Goal: Check status: Verify the current state of an ongoing process or item

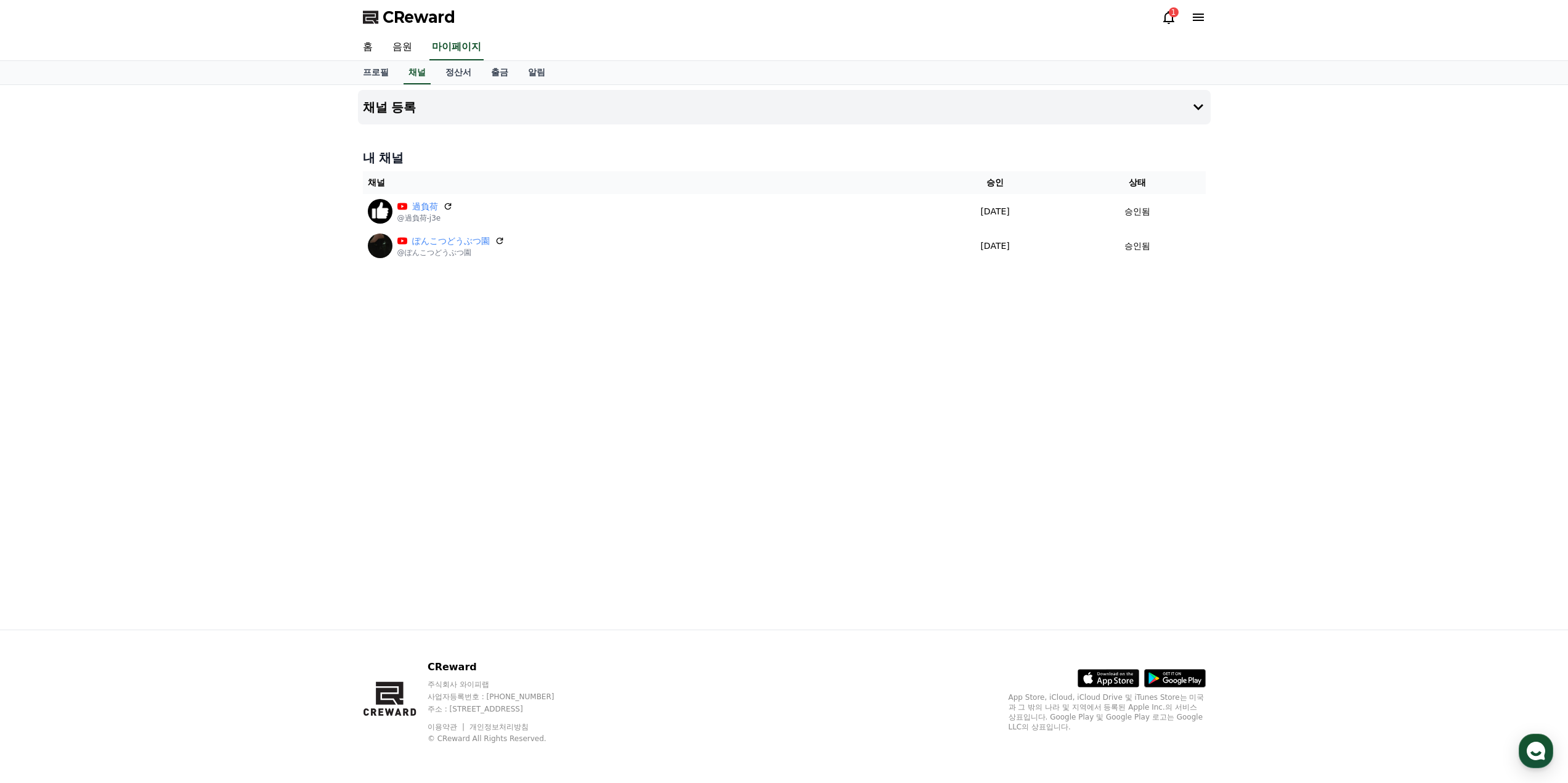
click at [1164, 17] on icon at bounding box center [1168, 17] width 15 height 15
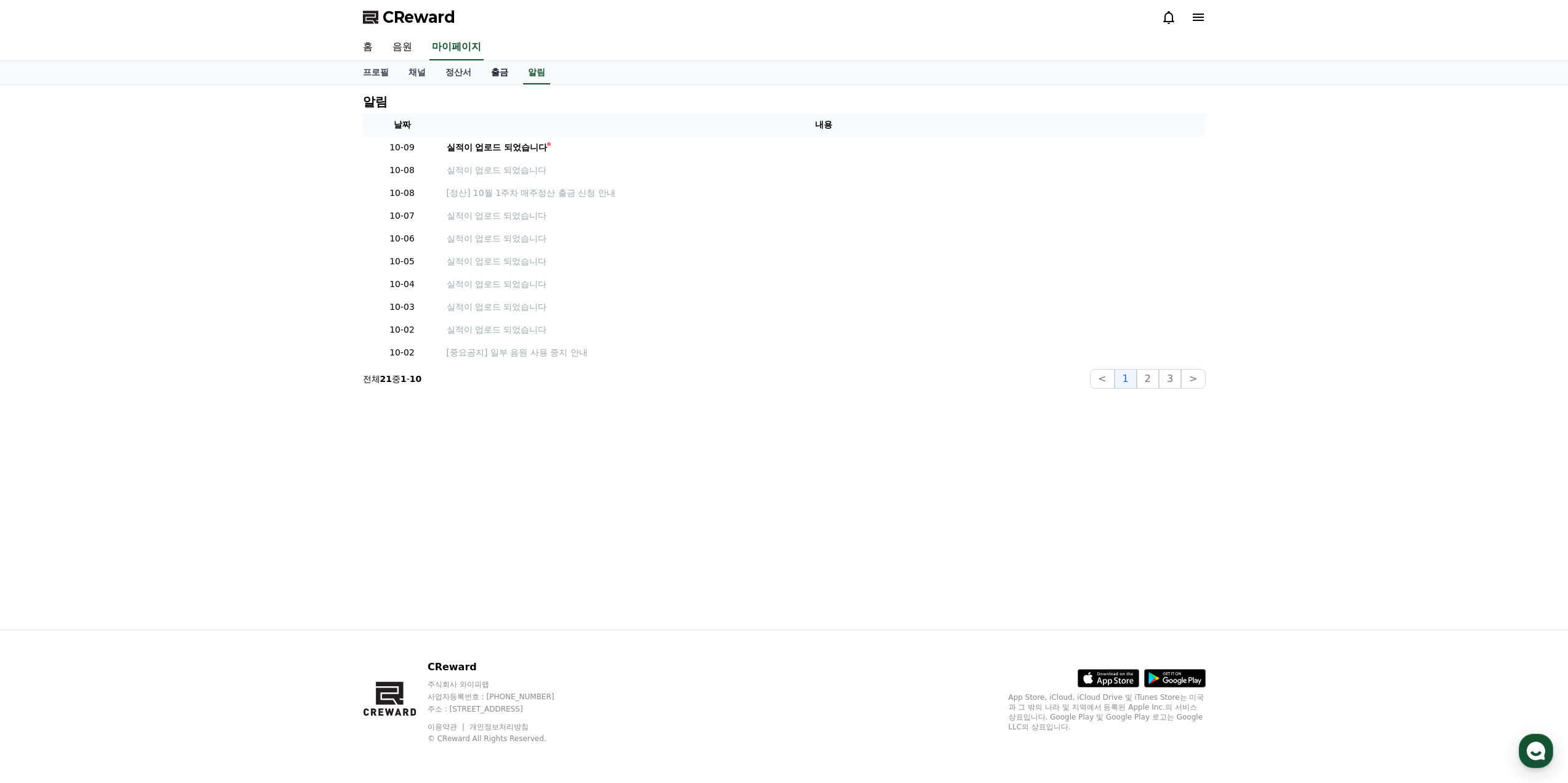
click at [491, 78] on link "출금" at bounding box center [499, 73] width 37 height 24
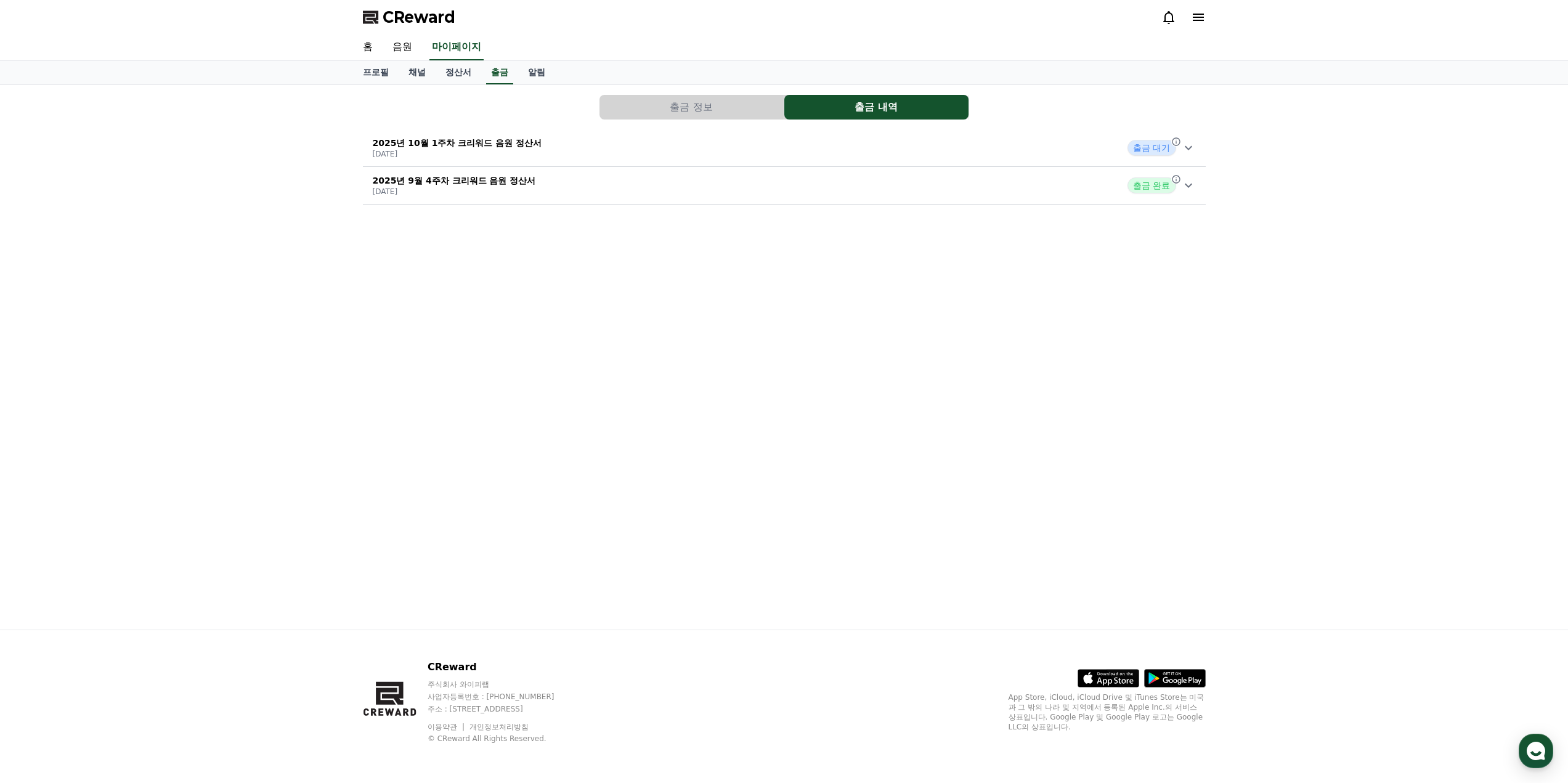
click at [1184, 154] on icon at bounding box center [1188, 148] width 15 height 15
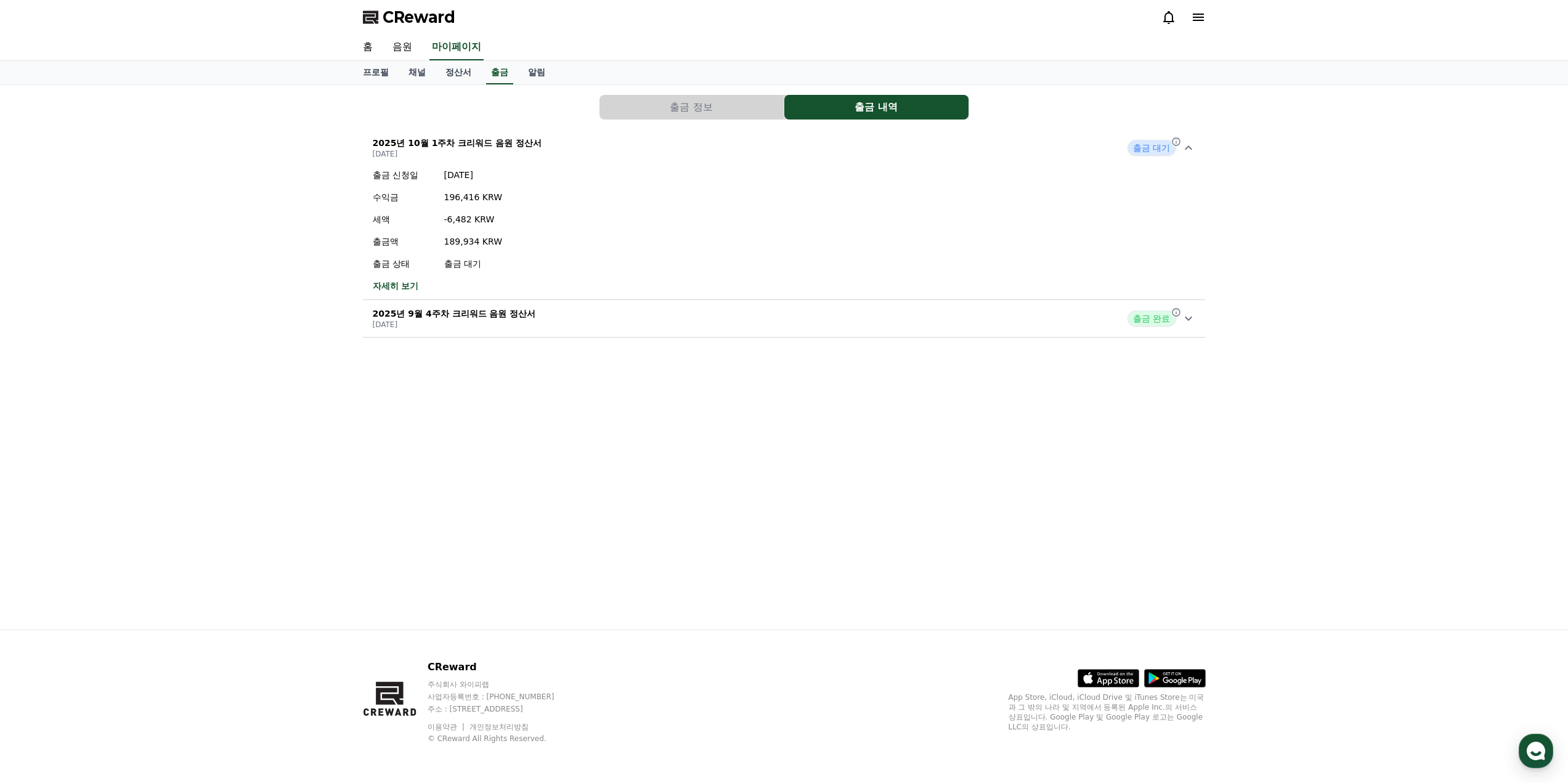
click at [1187, 148] on icon at bounding box center [1188, 148] width 8 height 4
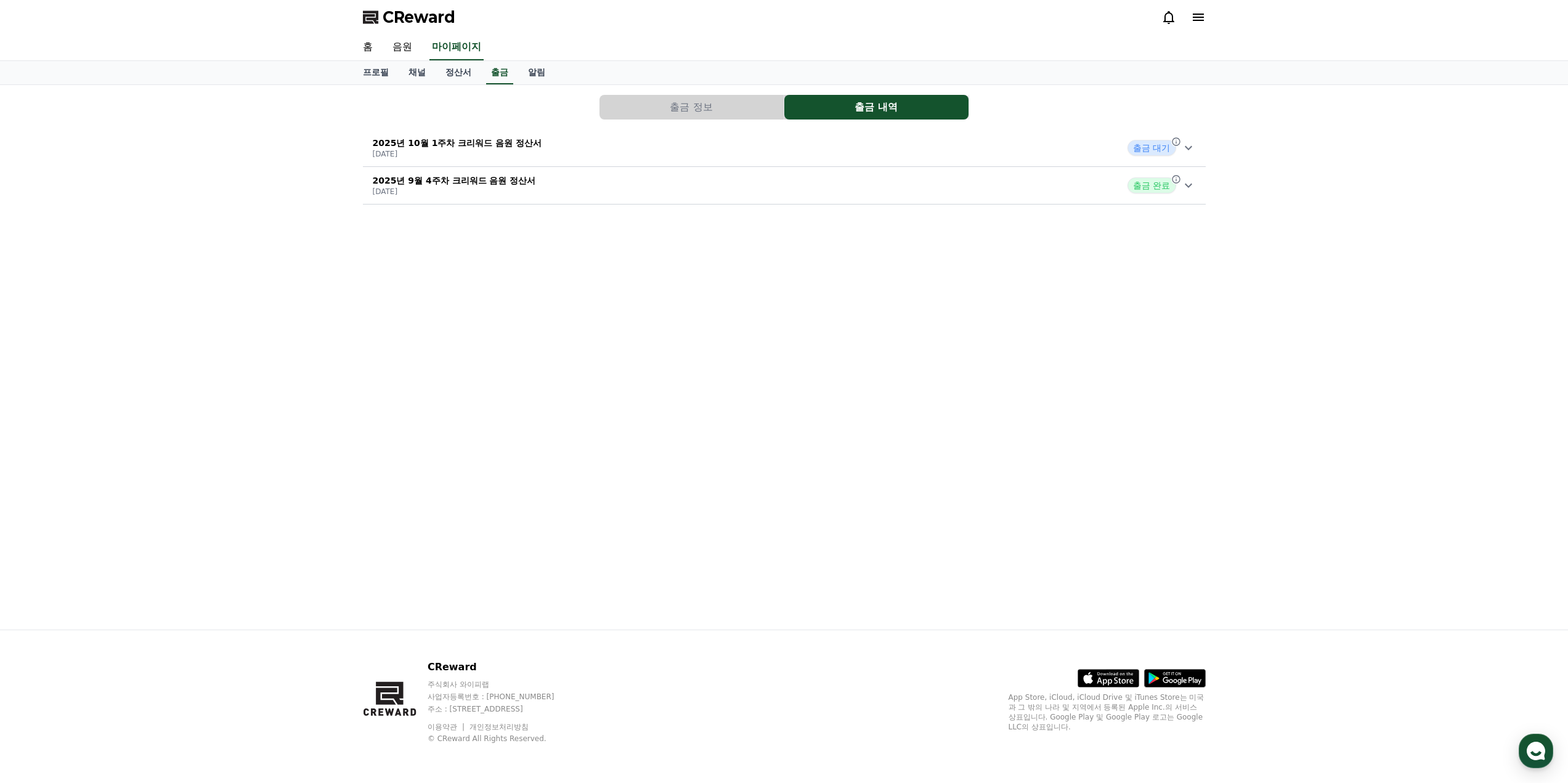
click at [1176, 150] on span "출금 대기" at bounding box center [1151, 148] width 48 height 16
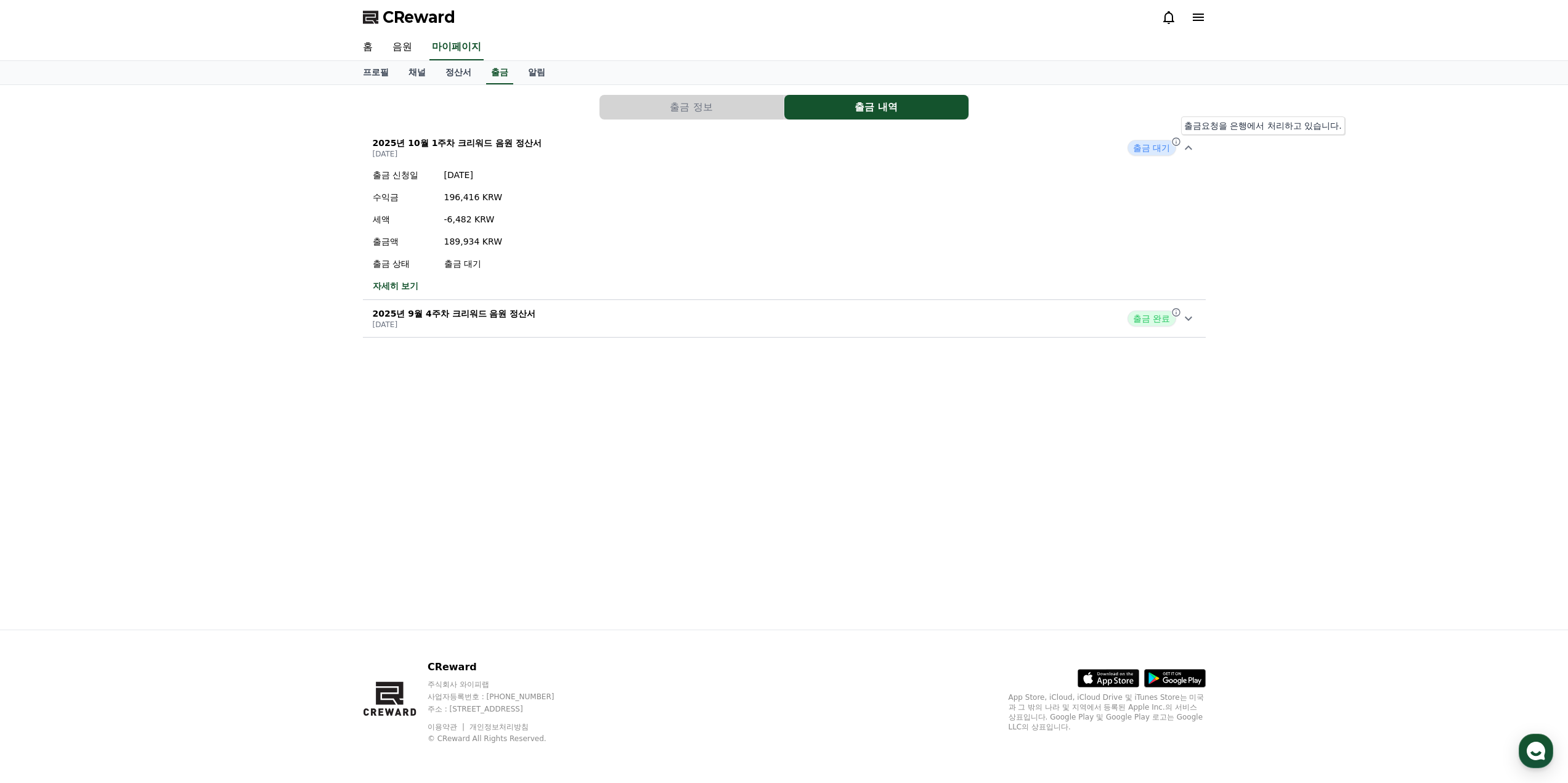
click at [1175, 141] on icon at bounding box center [1176, 141] width 10 height 10
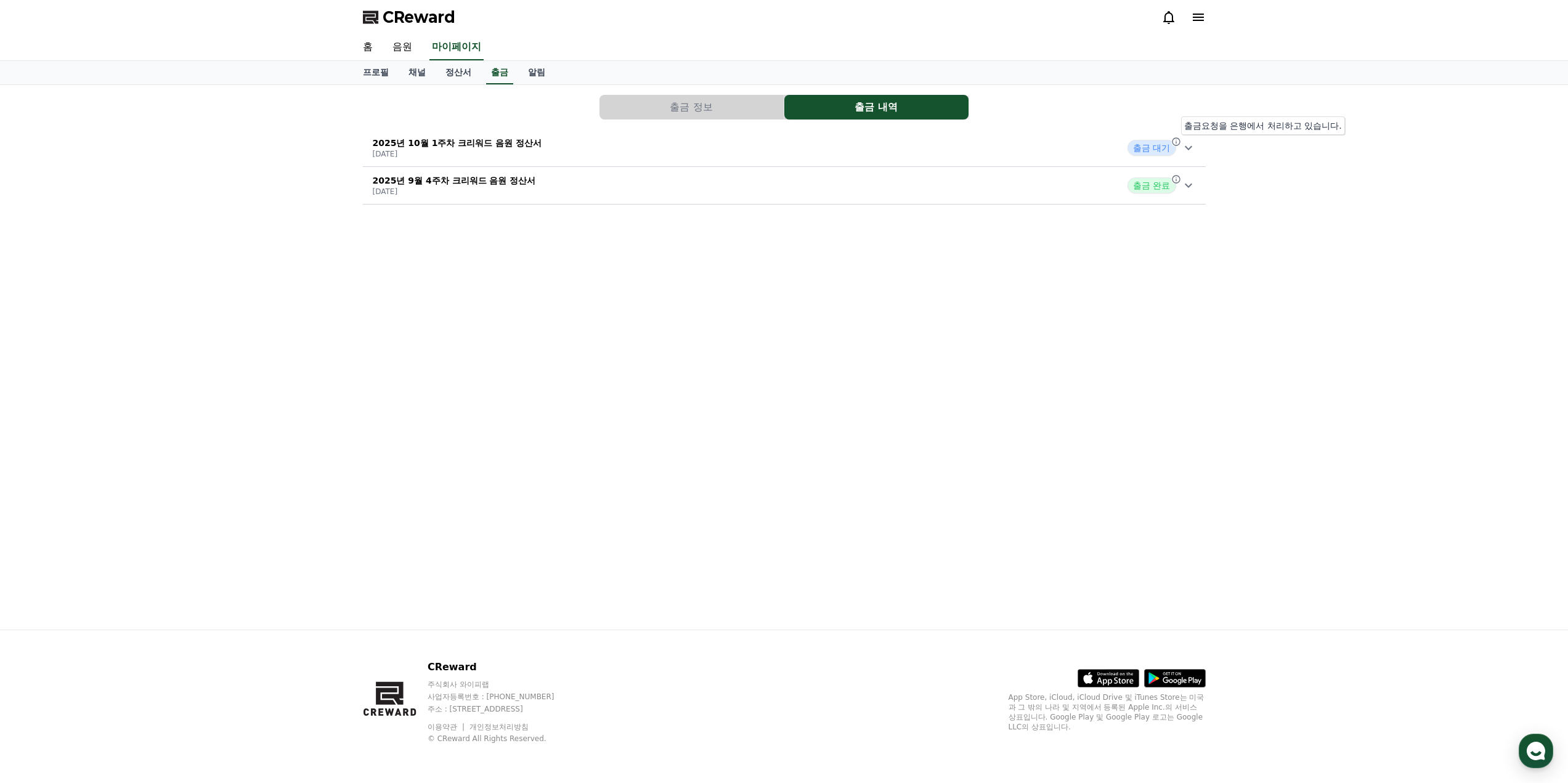
click at [1175, 141] on icon at bounding box center [1176, 141] width 10 height 10
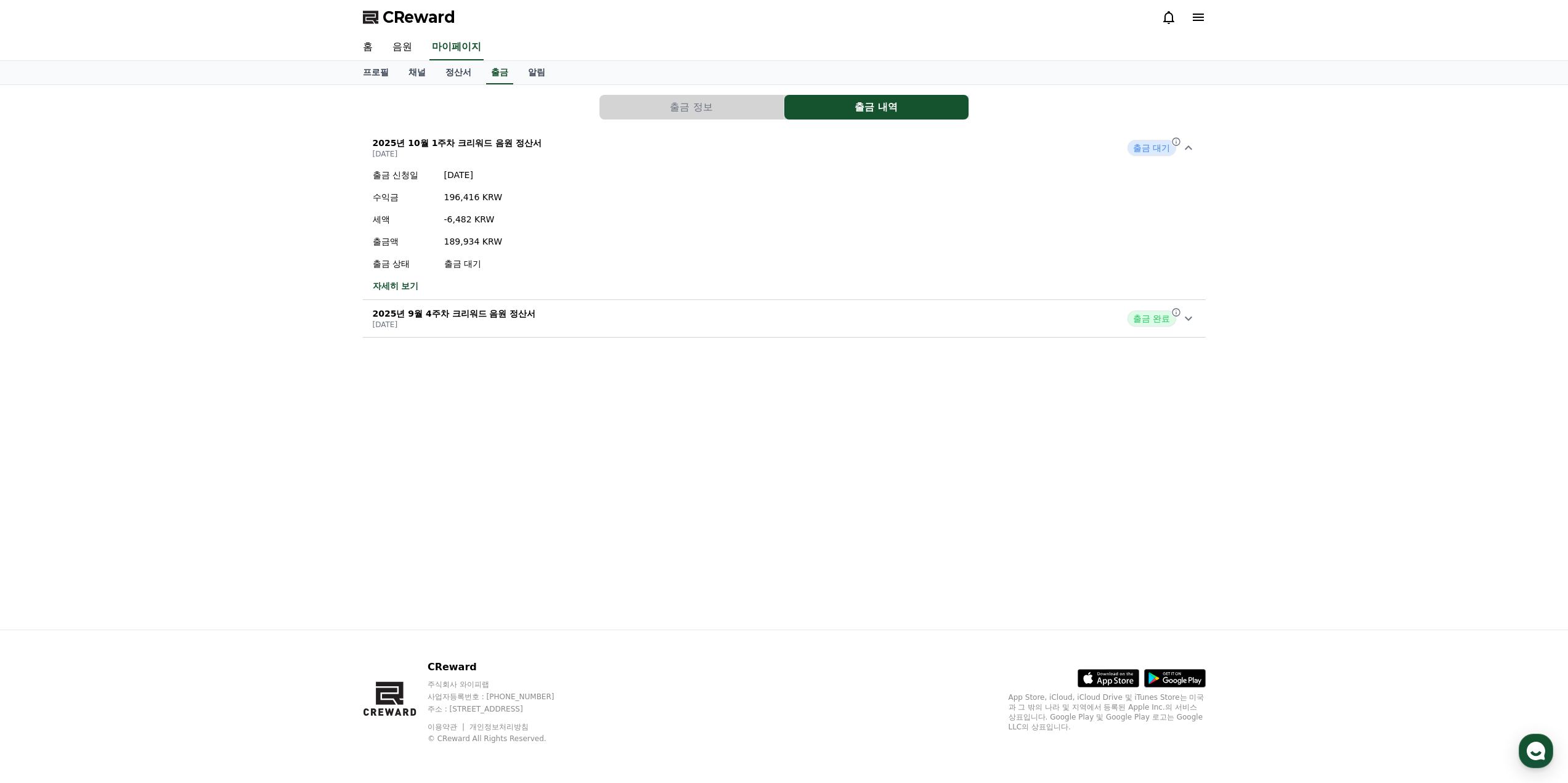
click at [410, 285] on link "자세히 보기" at bounding box center [438, 286] width 130 height 12
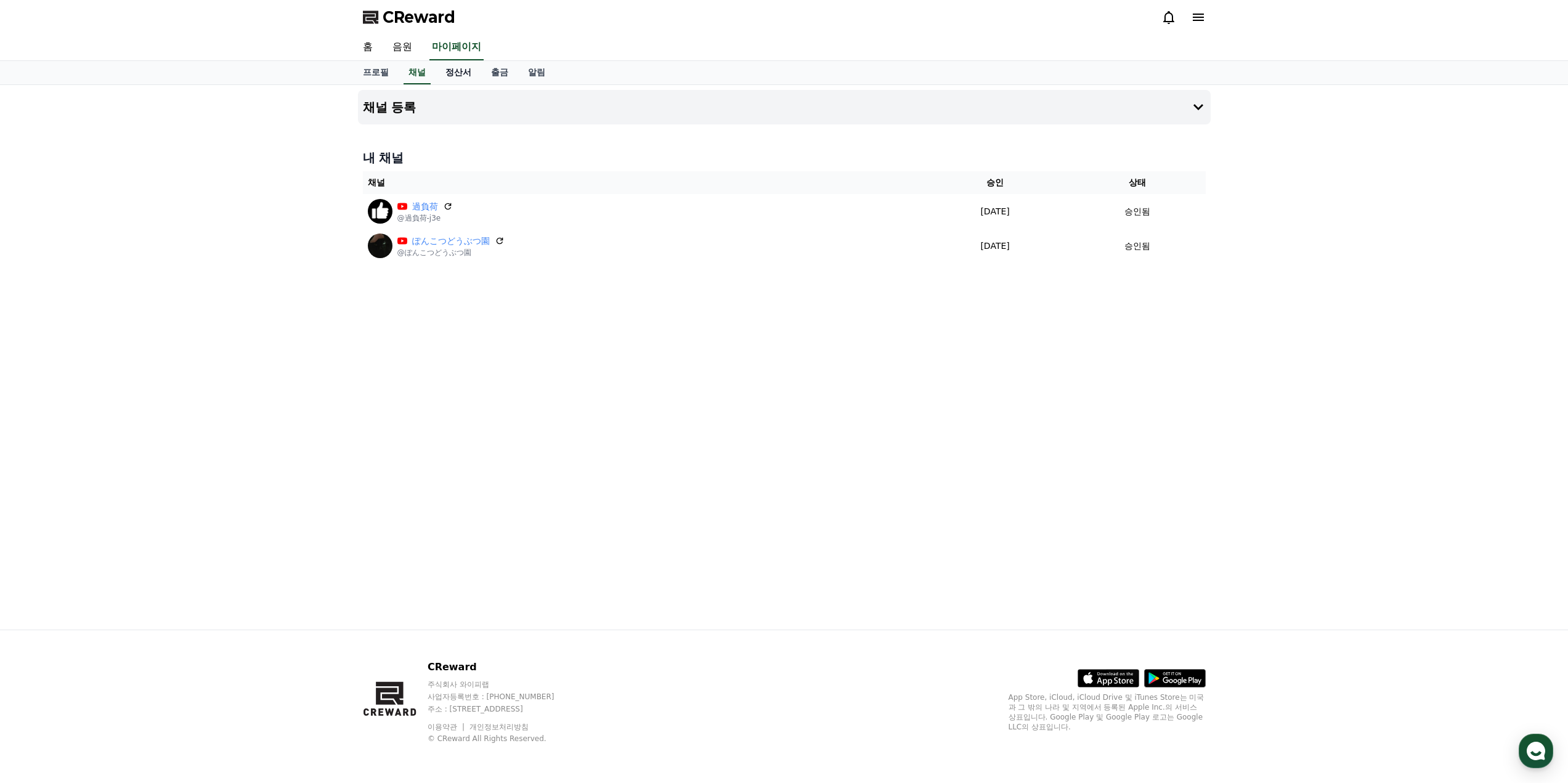
click at [464, 76] on link "정산서" at bounding box center [459, 73] width 46 height 24
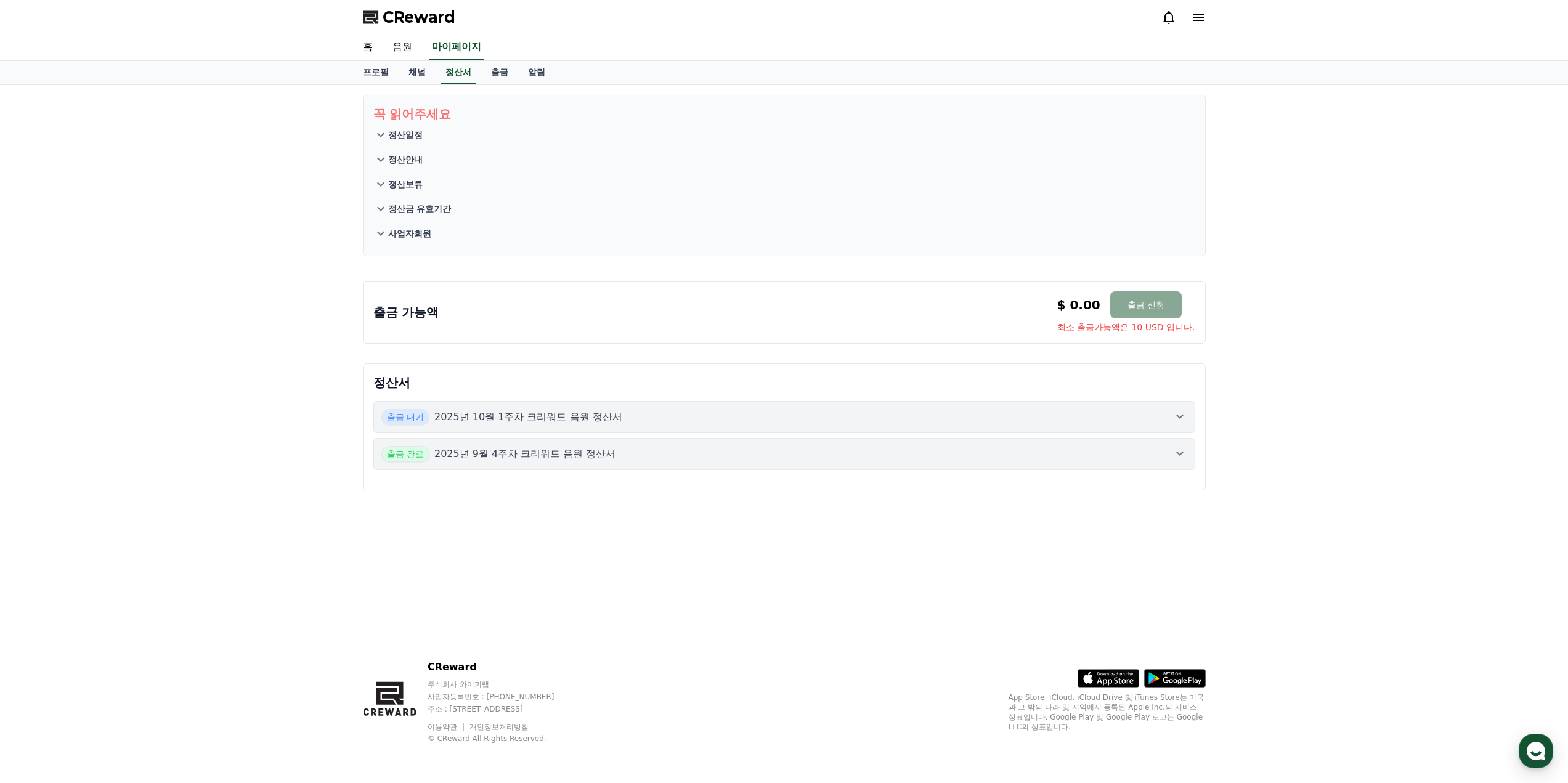
click at [399, 42] on link "음원" at bounding box center [402, 47] width 39 height 26
